Goal: Task Accomplishment & Management: Use online tool/utility

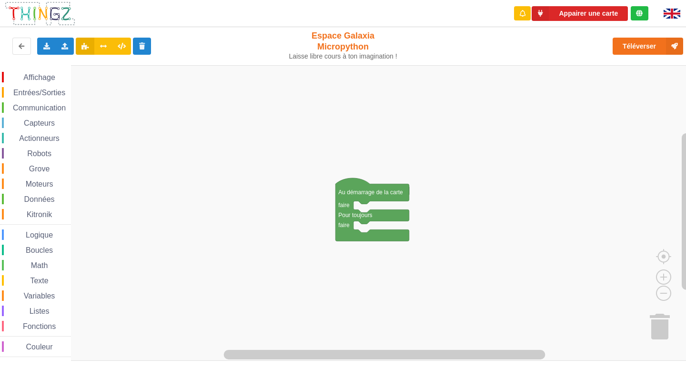
click at [32, 107] on span "Communication" at bounding box center [39, 108] width 56 height 8
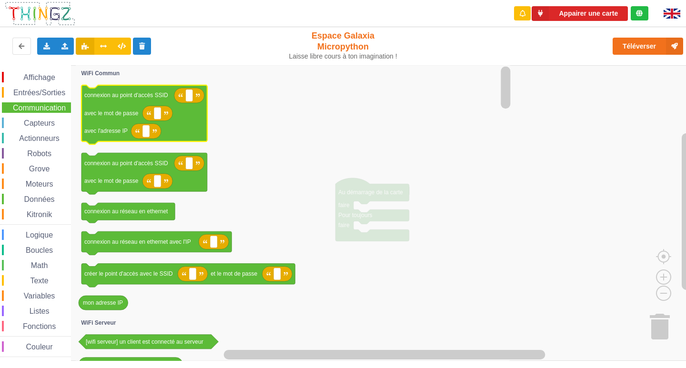
click at [144, 109] on icon "Espace de travail de Blocky" at bounding box center [157, 113] width 30 height 15
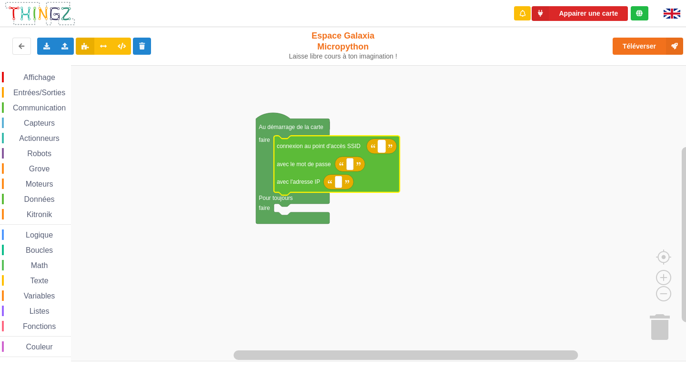
click at [381, 151] on rect "Espace de travail de Blocky" at bounding box center [381, 146] width 7 height 12
type input "NETGEAR38"
click at [347, 166] on rect "Espace de travail de Blocky" at bounding box center [349, 164] width 7 height 12
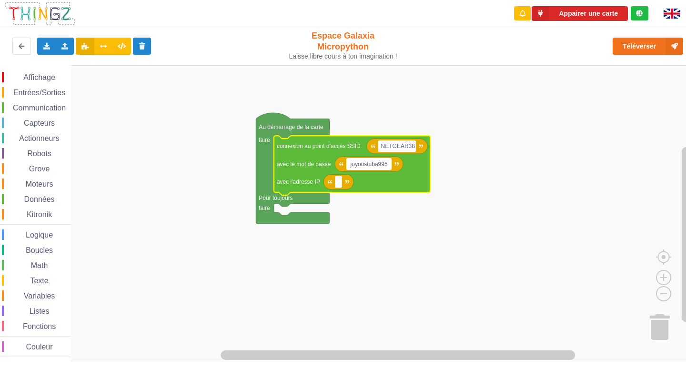
type input "joyoustuba995"
click at [337, 181] on rect "Espace de travail de Blocky" at bounding box center [338, 182] width 7 height 12
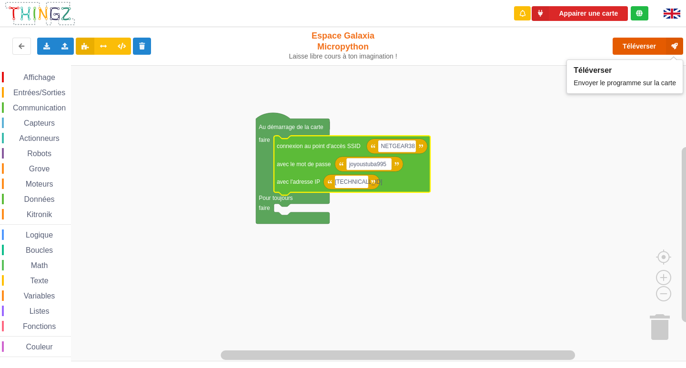
click at [642, 41] on button "Téléverser" at bounding box center [648, 46] width 71 height 17
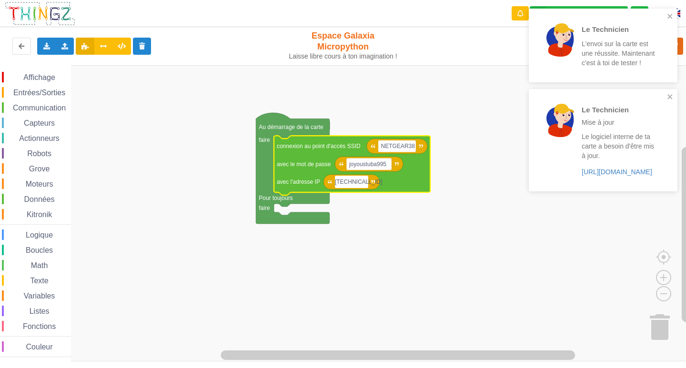
click at [363, 185] on input "[TECHNICAL_ID]" at bounding box center [351, 182] width 33 height 12
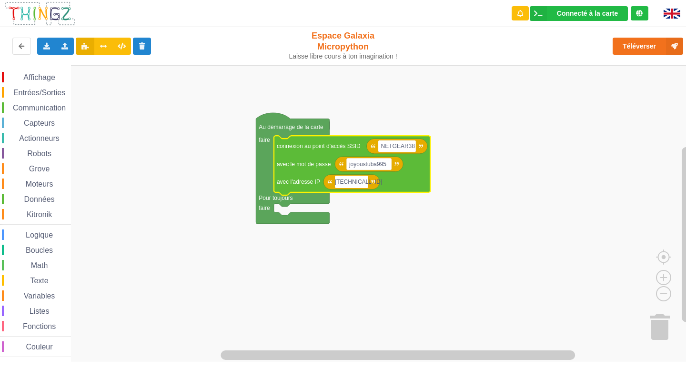
click at [651, 53] on div "Le Technicien Mise à jour Le logiciel interne de ta carte a besoin d'être mis à…" at bounding box center [343, 177] width 700 height 368
click at [656, 46] on button "Téléverser" at bounding box center [648, 46] width 71 height 17
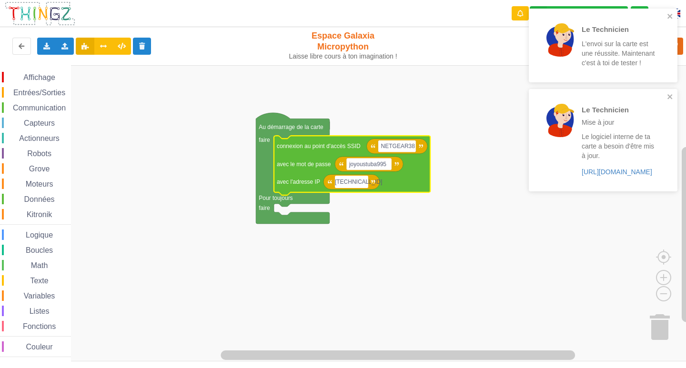
click at [363, 183] on input "[TECHNICAL_ID]" at bounding box center [351, 182] width 33 height 12
click at [670, 14] on icon "close" at bounding box center [670, 16] width 7 height 8
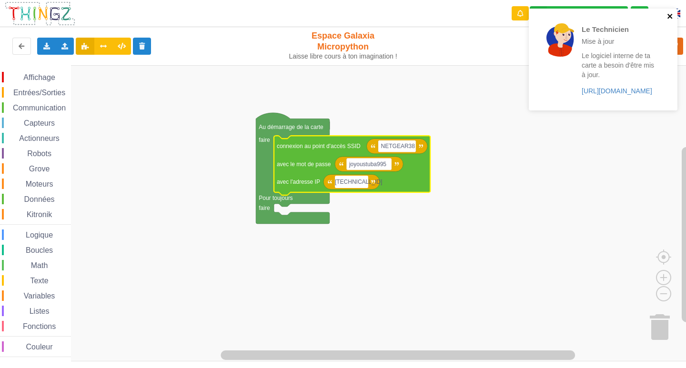
click at [670, 14] on icon "close" at bounding box center [670, 16] width 7 height 8
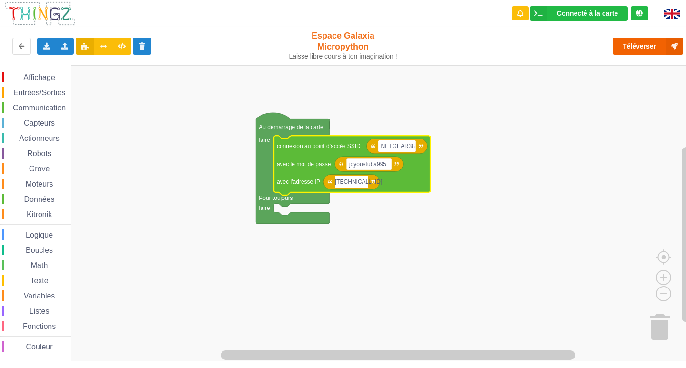
click at [651, 48] on div "Le Technicien Mise à jour Le logiciel interne de ta carte a besoin d'être mis à…" at bounding box center [343, 177] width 700 height 368
click at [651, 48] on button "Téléverser" at bounding box center [648, 46] width 71 height 17
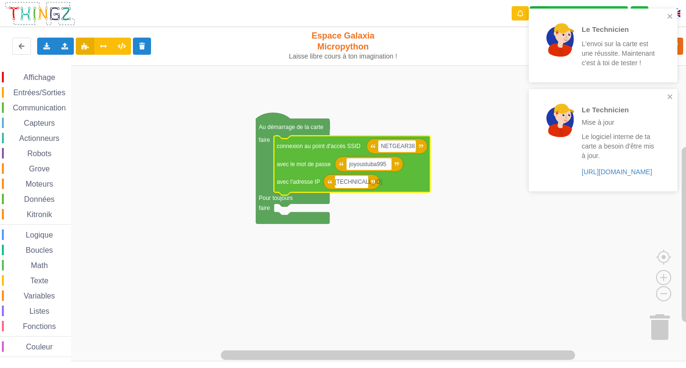
click at [365, 184] on input "[TECHNICAL_ID]" at bounding box center [351, 182] width 33 height 12
type input "[TECHNICAL_ID]"
click at [669, 17] on icon "close" at bounding box center [670, 16] width 5 height 5
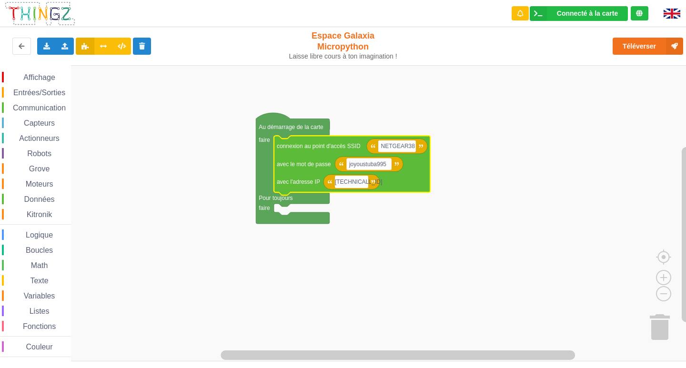
click at [661, 41] on div "Le Technicien L'envoi sur la carte est une réussite. Maintenant c'est à toi de …" at bounding box center [343, 177] width 700 height 368
click at [644, 44] on button "Téléverser" at bounding box center [648, 46] width 71 height 17
click at [48, 103] on div "Communication" at bounding box center [36, 107] width 69 height 10
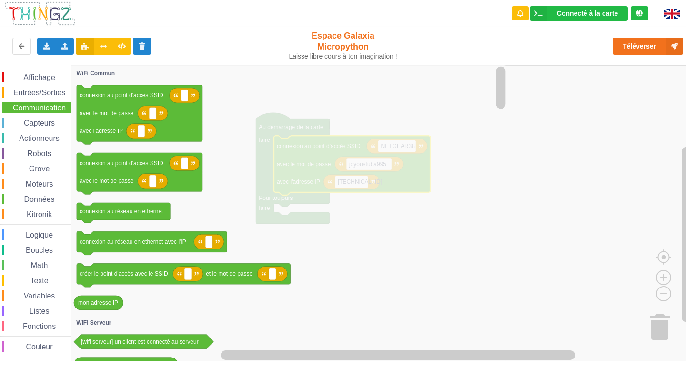
click at [47, 88] on div "Entrées/Sorties" at bounding box center [36, 92] width 69 height 10
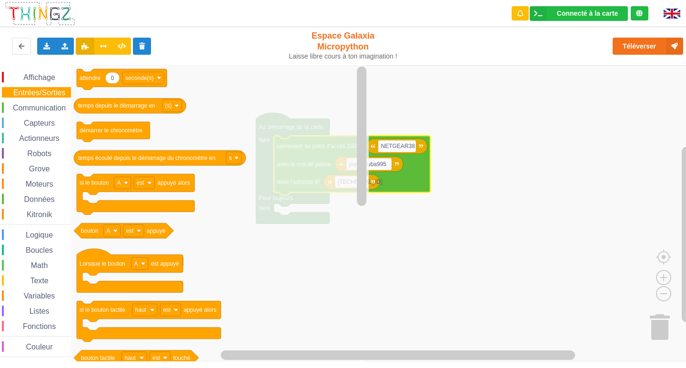
click at [47, 75] on span "Affichage" at bounding box center [39, 77] width 34 height 8
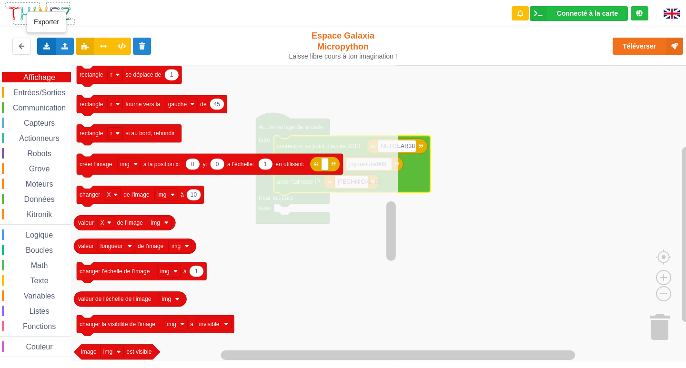
click at [46, 48] on icon at bounding box center [46, 46] width 8 height 6
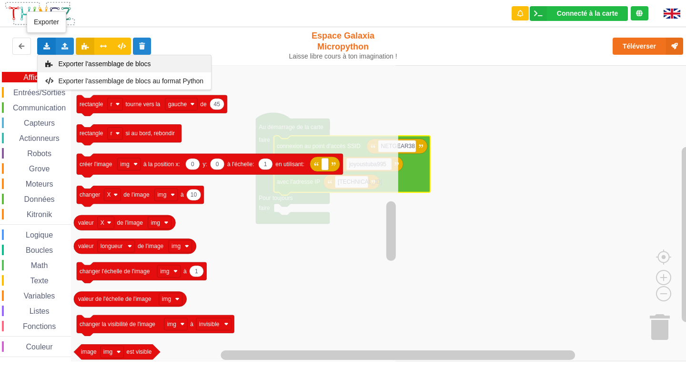
click at [81, 65] on span "Exporter l'assemblage de blocs" at bounding box center [105, 64] width 92 height 8
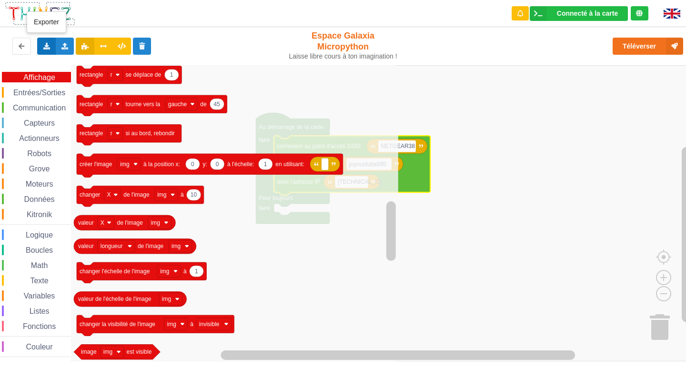
click at [46, 47] on icon at bounding box center [46, 46] width 8 height 6
